Goal: Check status: Check status

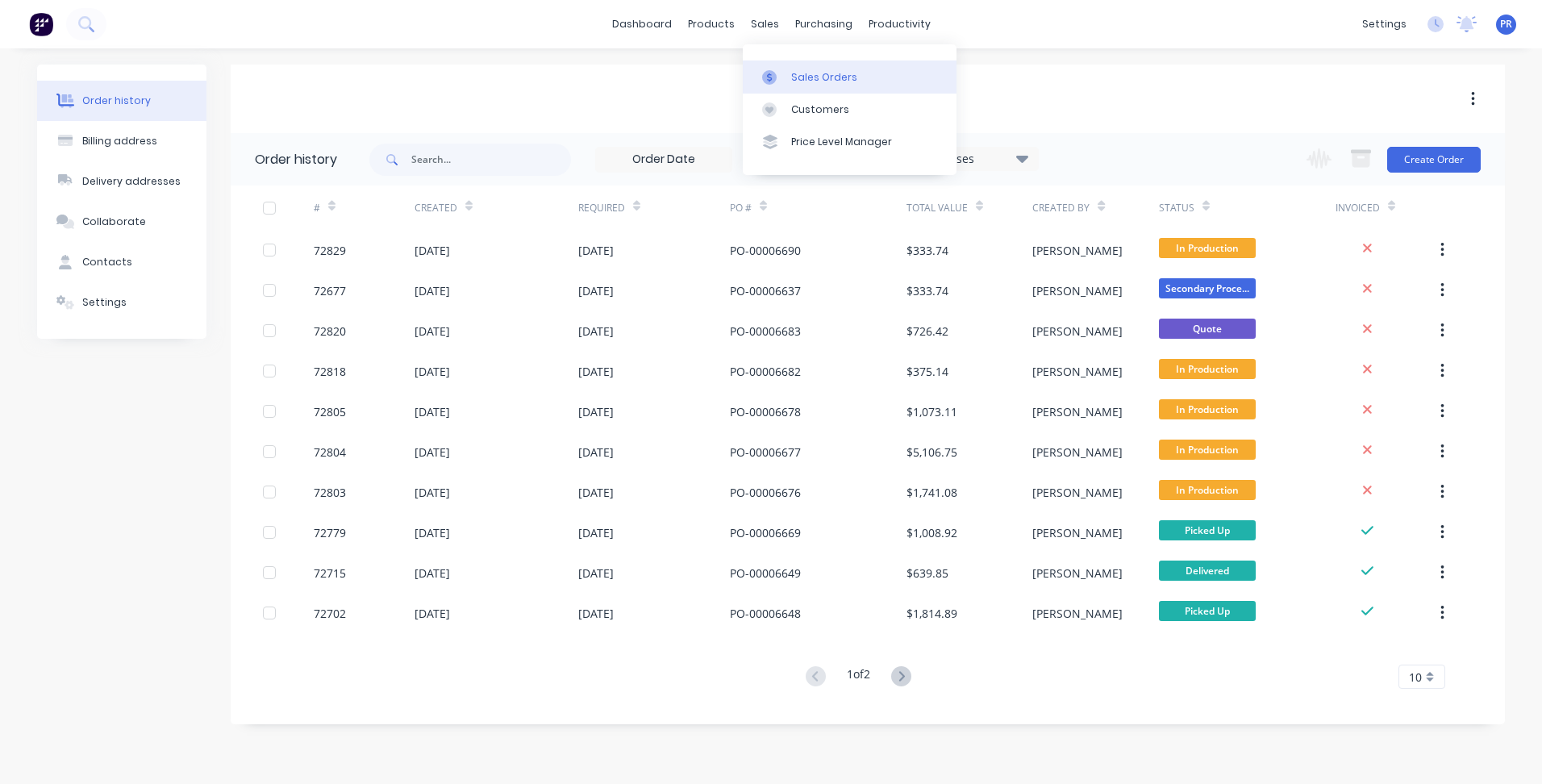
click at [799, 70] on div "Sales Orders" at bounding box center [824, 77] width 66 height 15
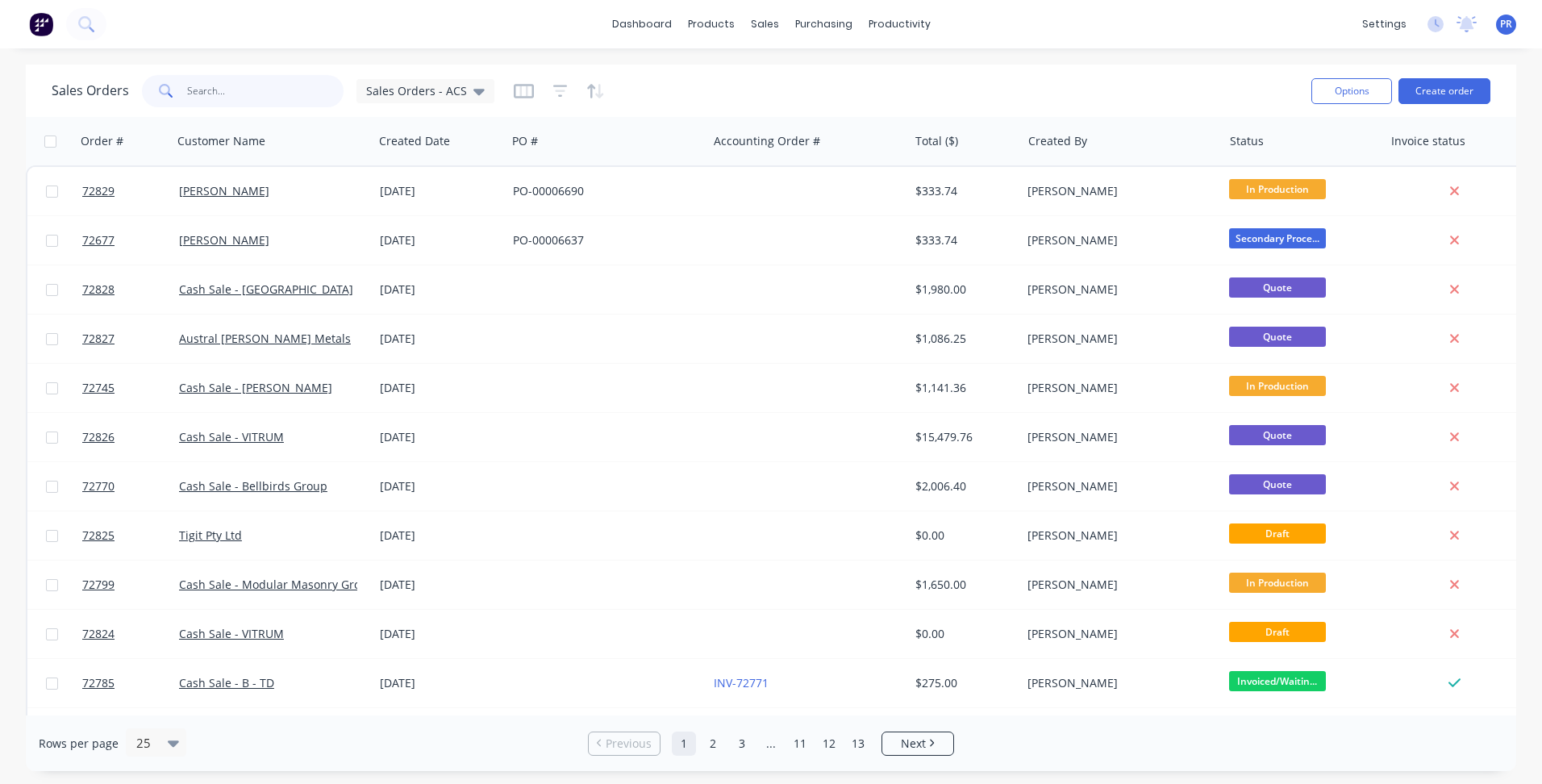
click at [239, 92] on input "text" at bounding box center [265, 91] width 157 height 33
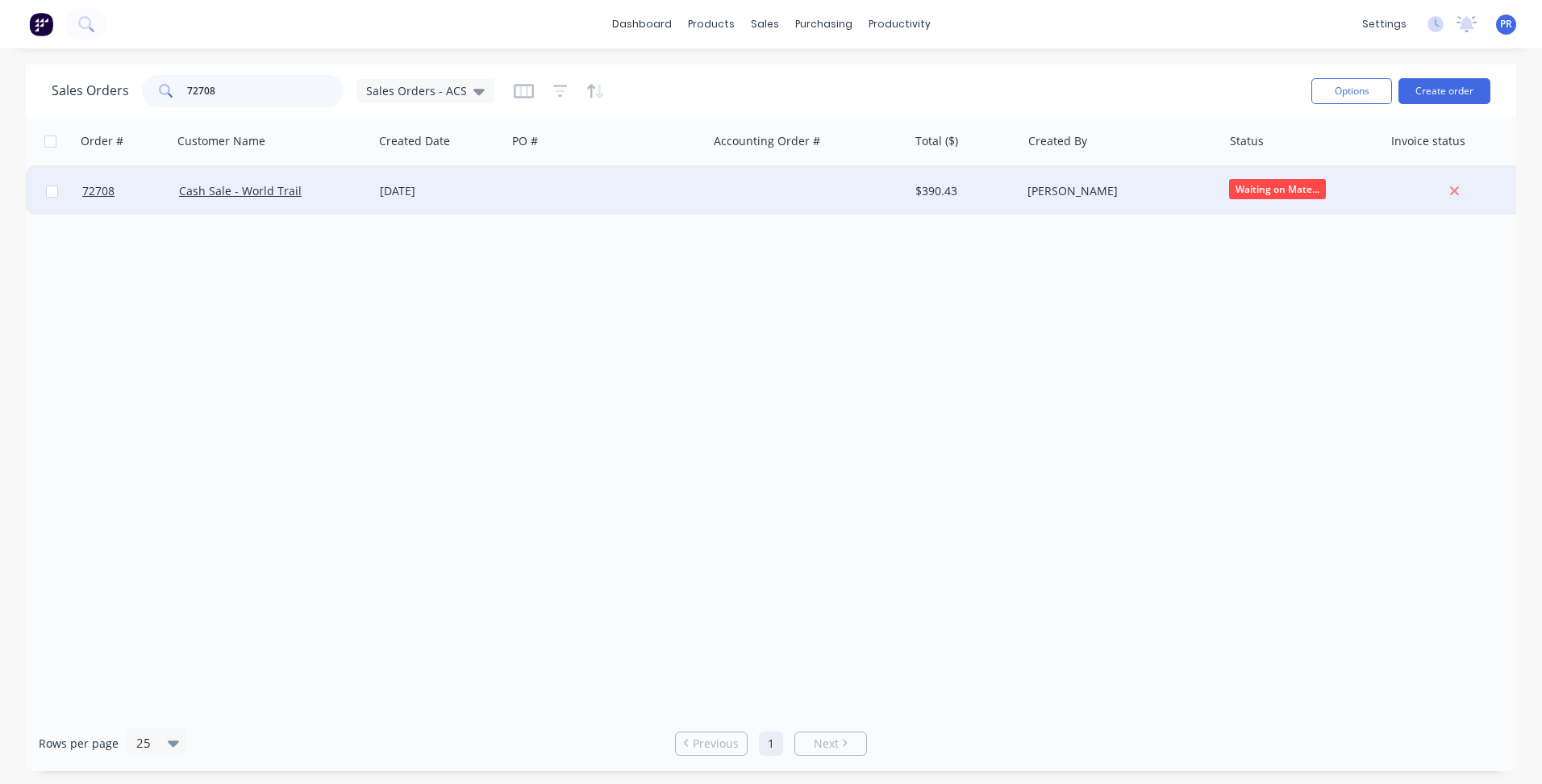
type input "72708"
click at [657, 198] on div at bounding box center [607, 191] width 201 height 48
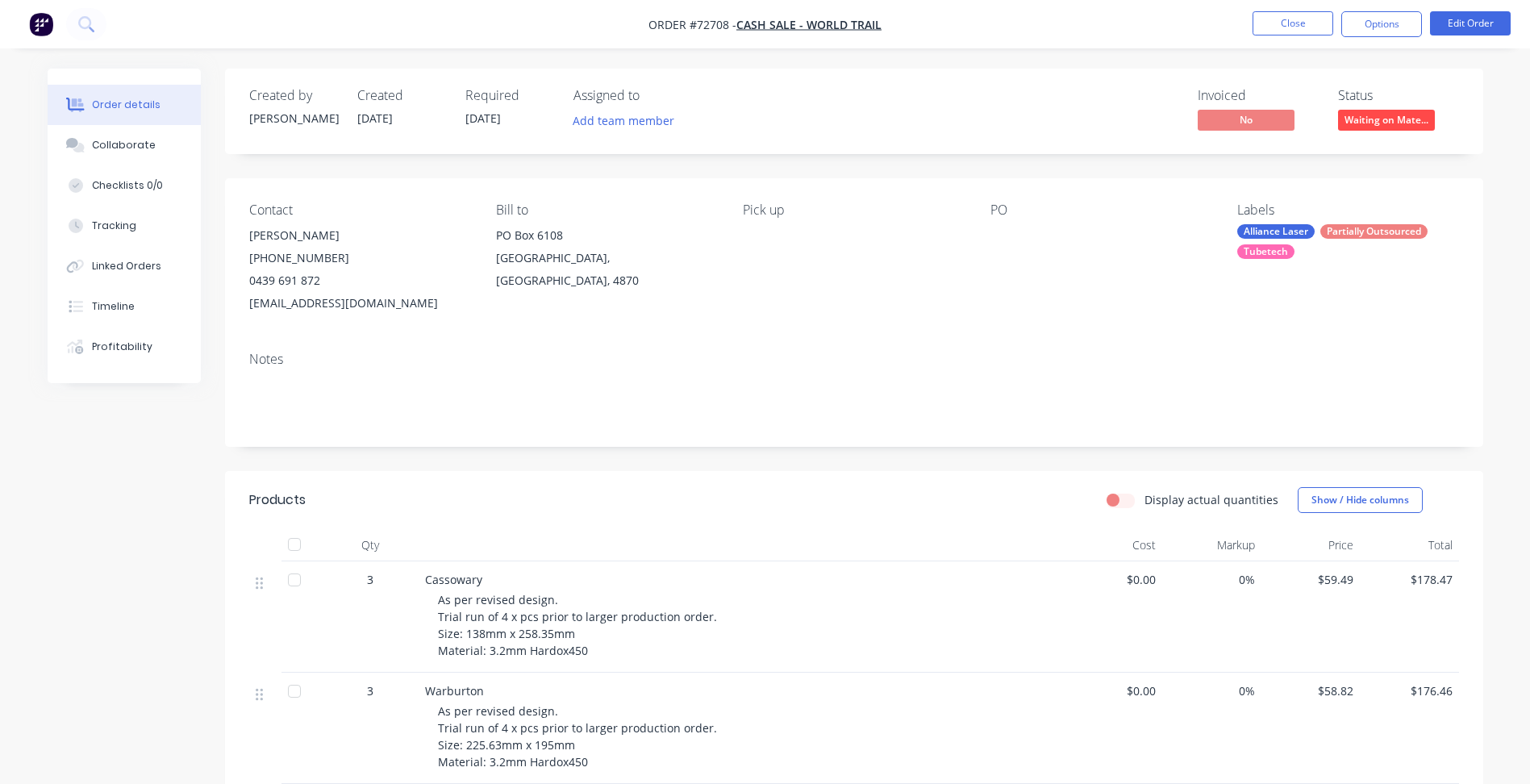
click at [1399, 120] on span "Waiting on Mate..." at bounding box center [1386, 119] width 97 height 20
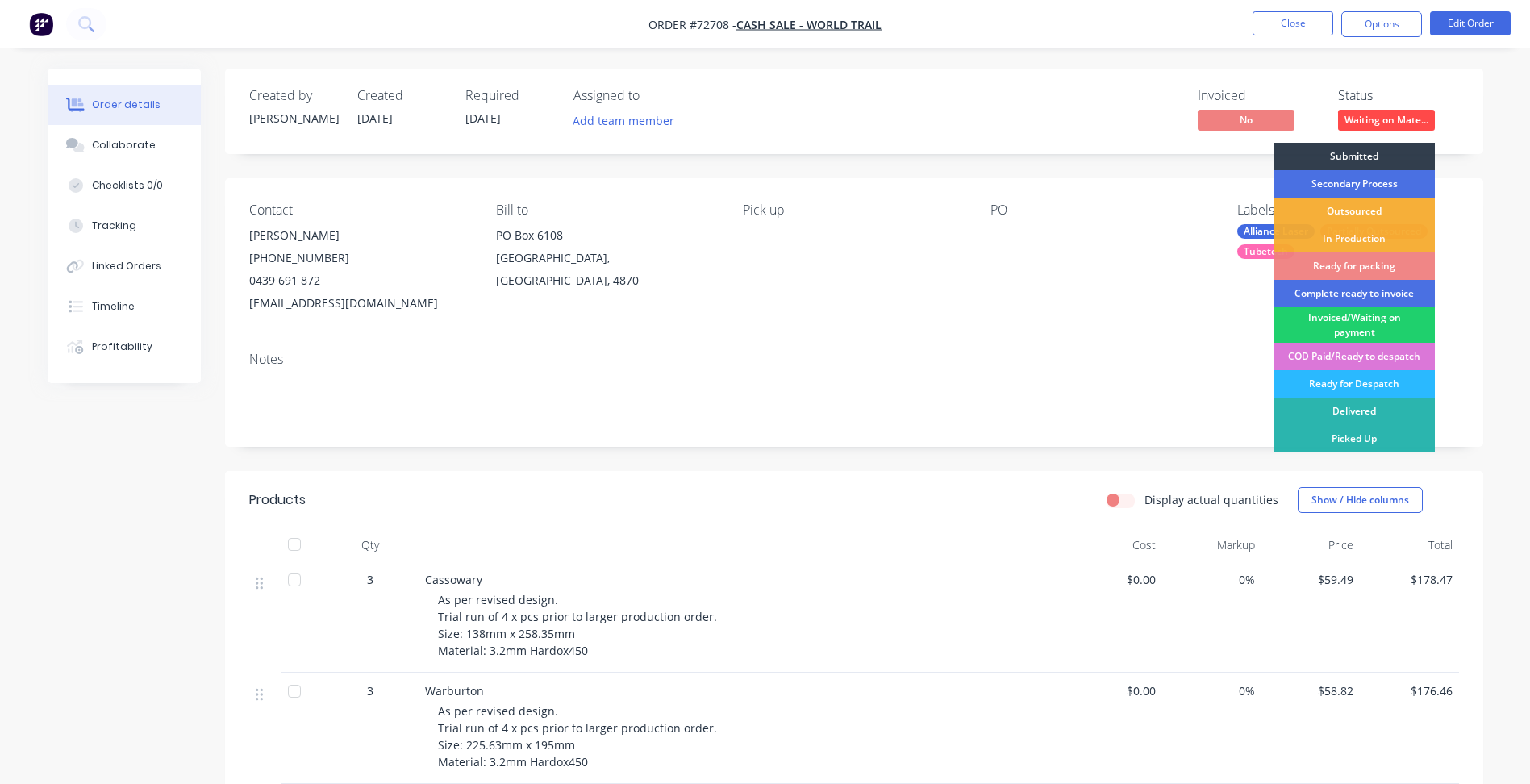
click at [1237, 332] on div "Contact [PERSON_NAME] [PHONE_NUMBER] [EMAIL_ADDRESS][DOMAIN_NAME] [PERSON_NAME]…" at bounding box center [854, 258] width 1258 height 160
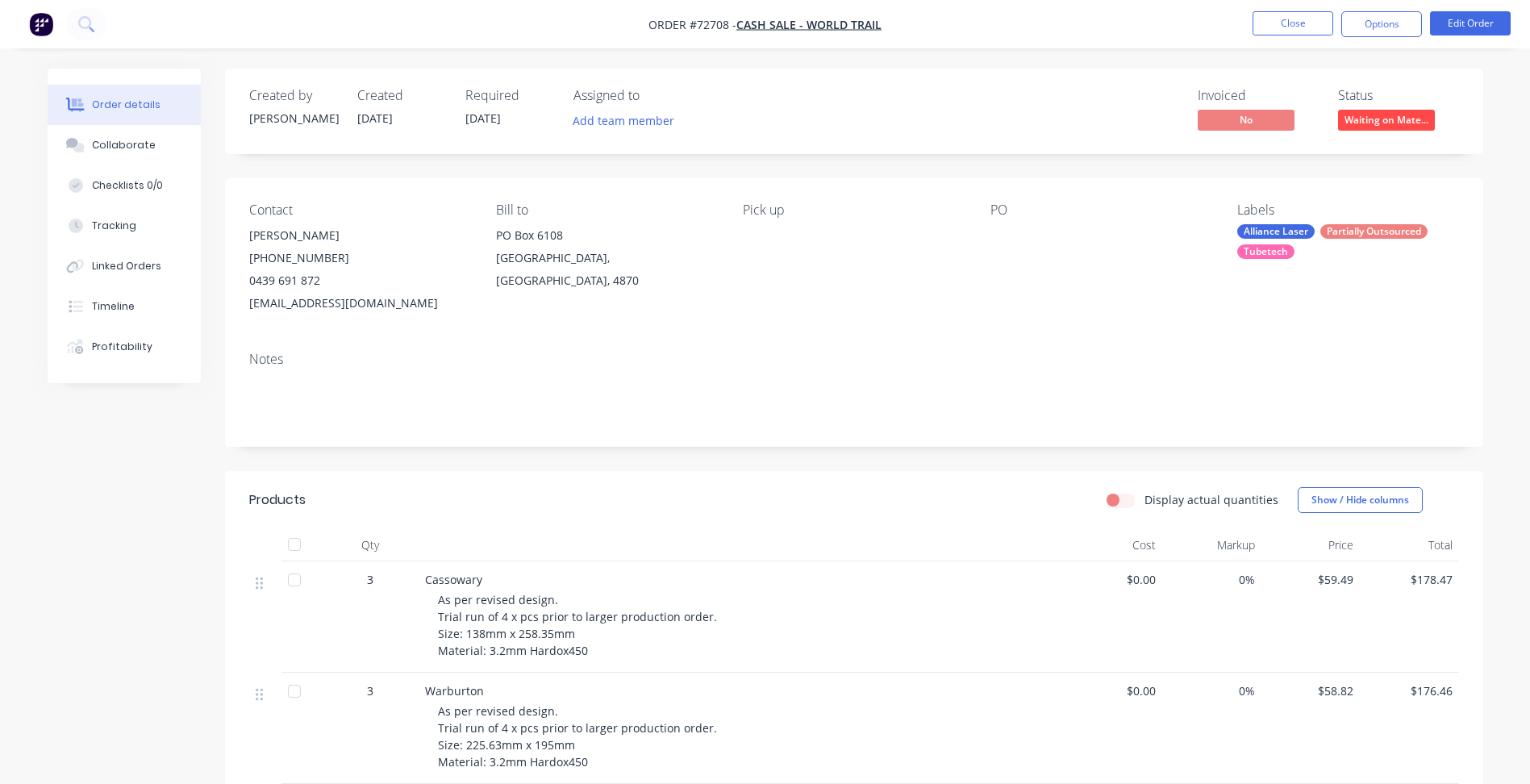
click at [1377, 128] on span "Waiting on Mate..." at bounding box center [1386, 119] width 97 height 20
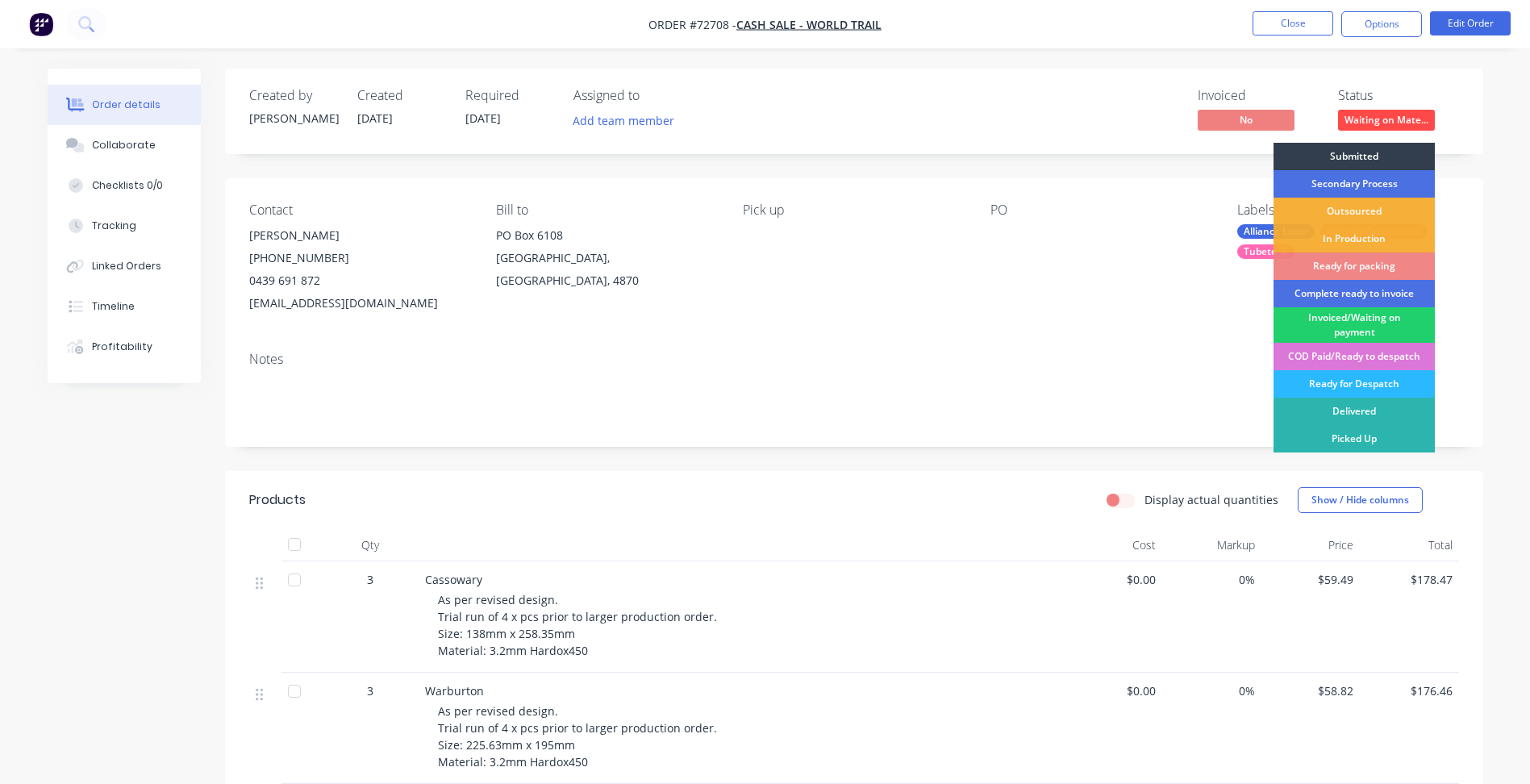
click at [1232, 334] on div "Contact [PERSON_NAME] [PHONE_NUMBER] [EMAIL_ADDRESS][DOMAIN_NAME] [PERSON_NAME]…" at bounding box center [854, 258] width 1258 height 160
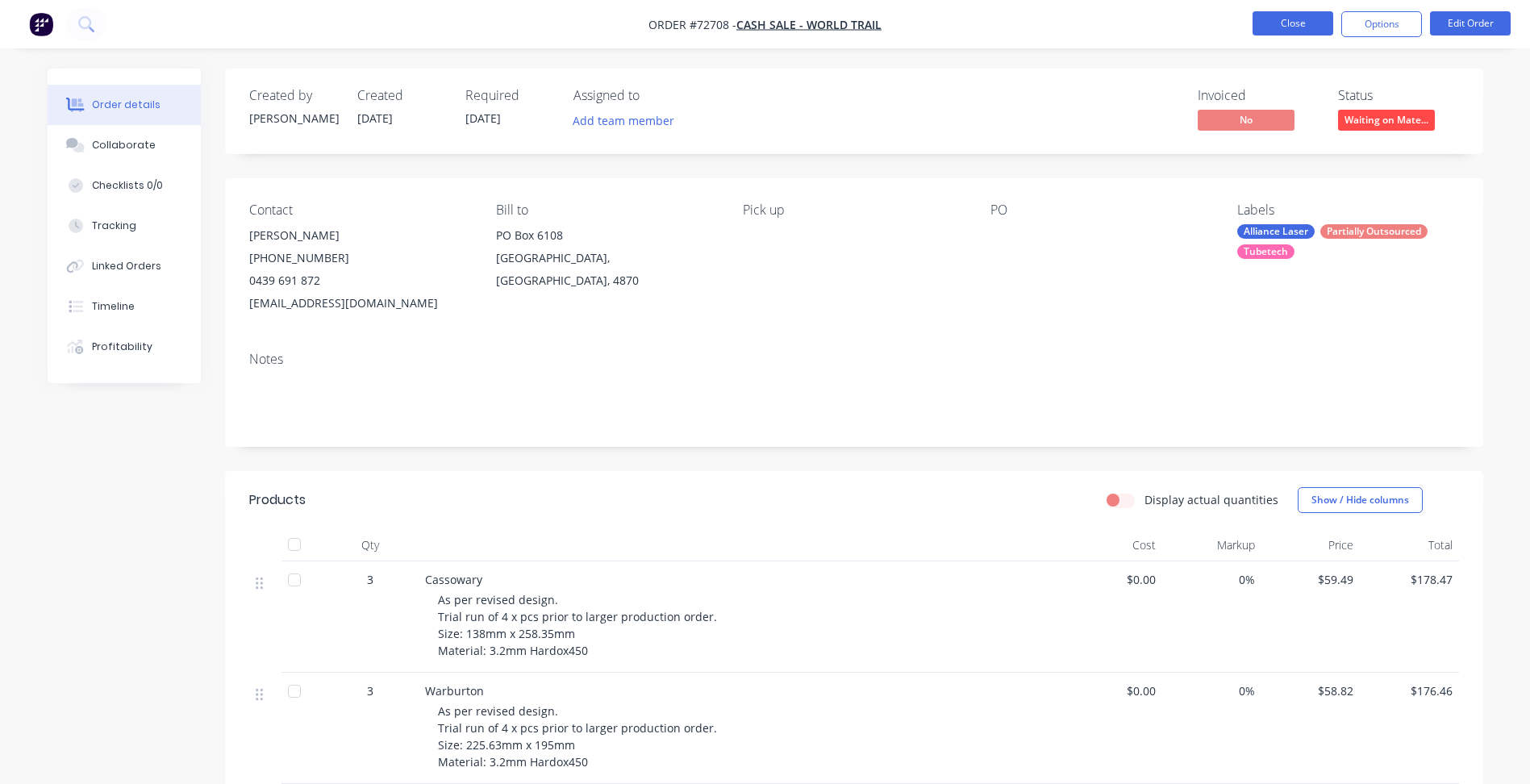
click at [1278, 29] on button "Close" at bounding box center [1293, 23] width 81 height 24
